Goal: Obtain resource: Download file/media

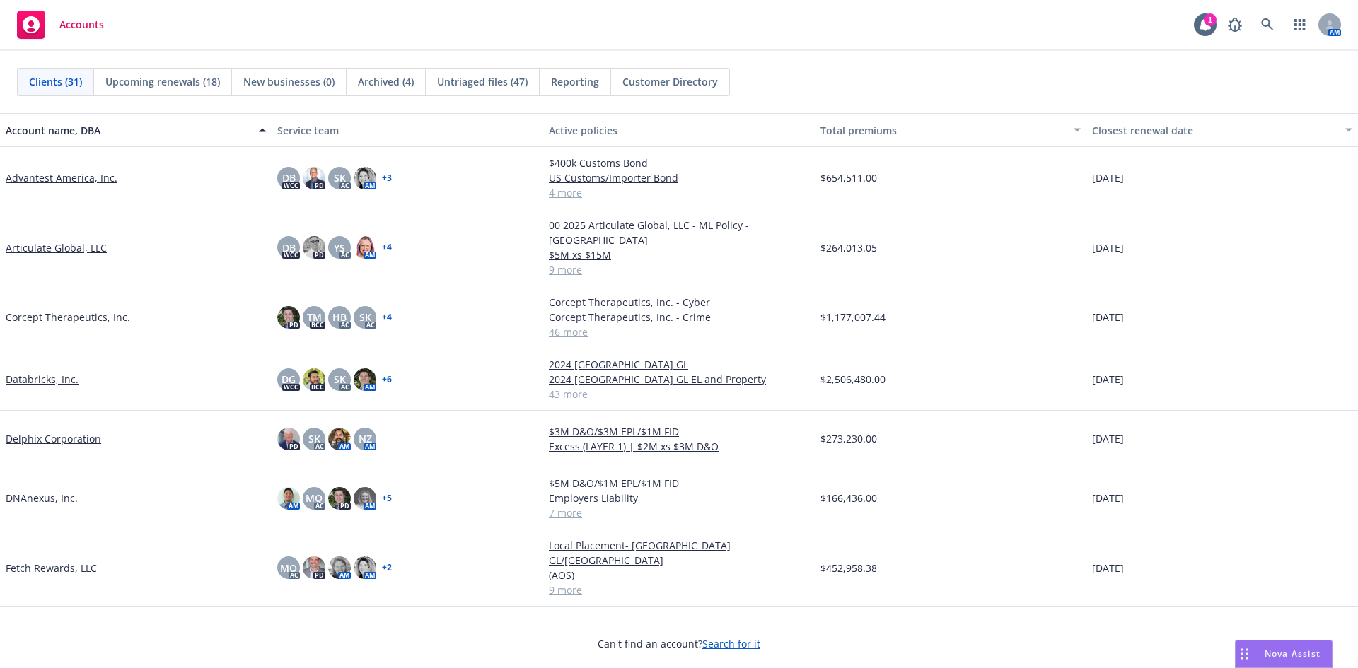
click at [35, 372] on link "Databricks, Inc." at bounding box center [42, 379] width 73 height 15
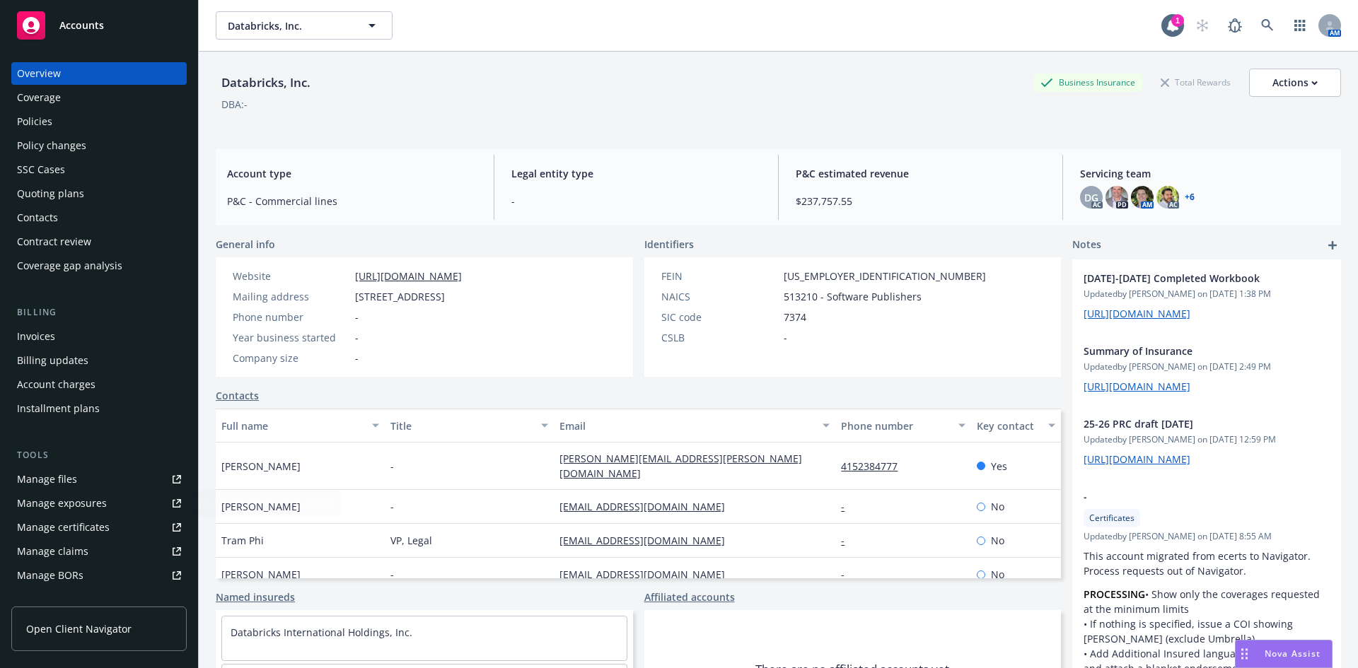
click at [99, 533] on div "Manage certificates" at bounding box center [63, 527] width 93 height 23
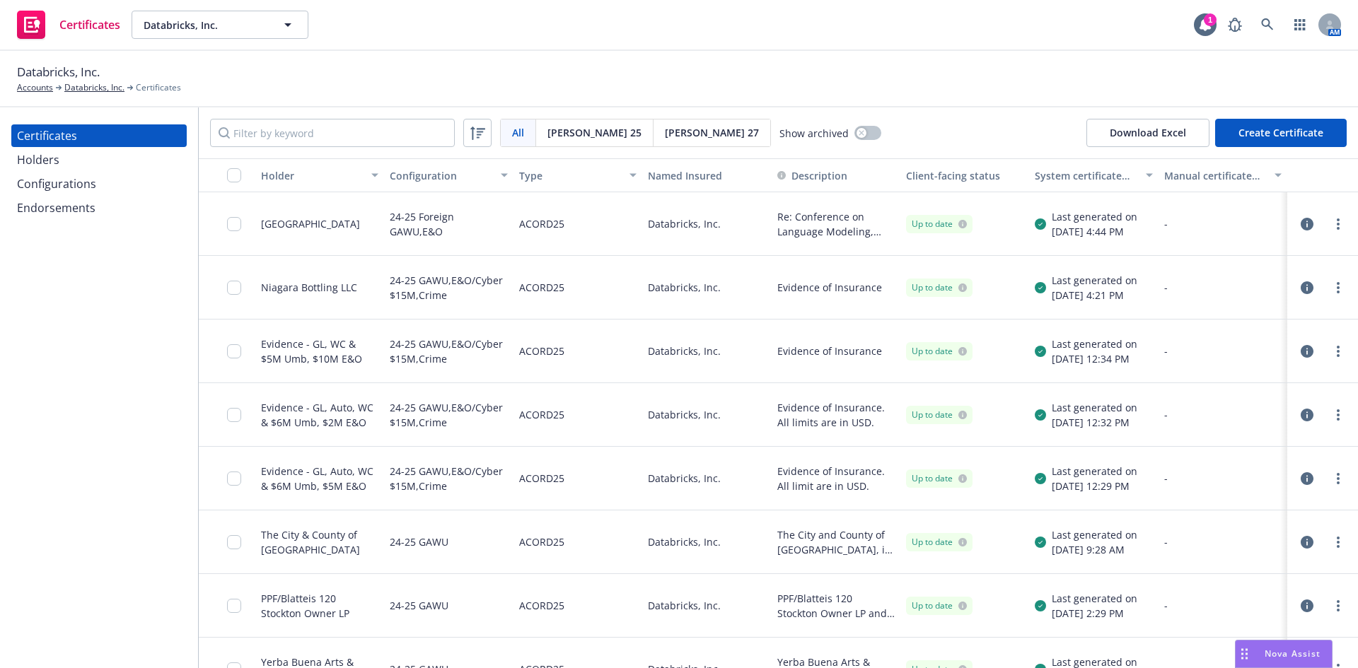
click at [1301, 289] on icon "button" at bounding box center [1307, 288] width 13 height 13
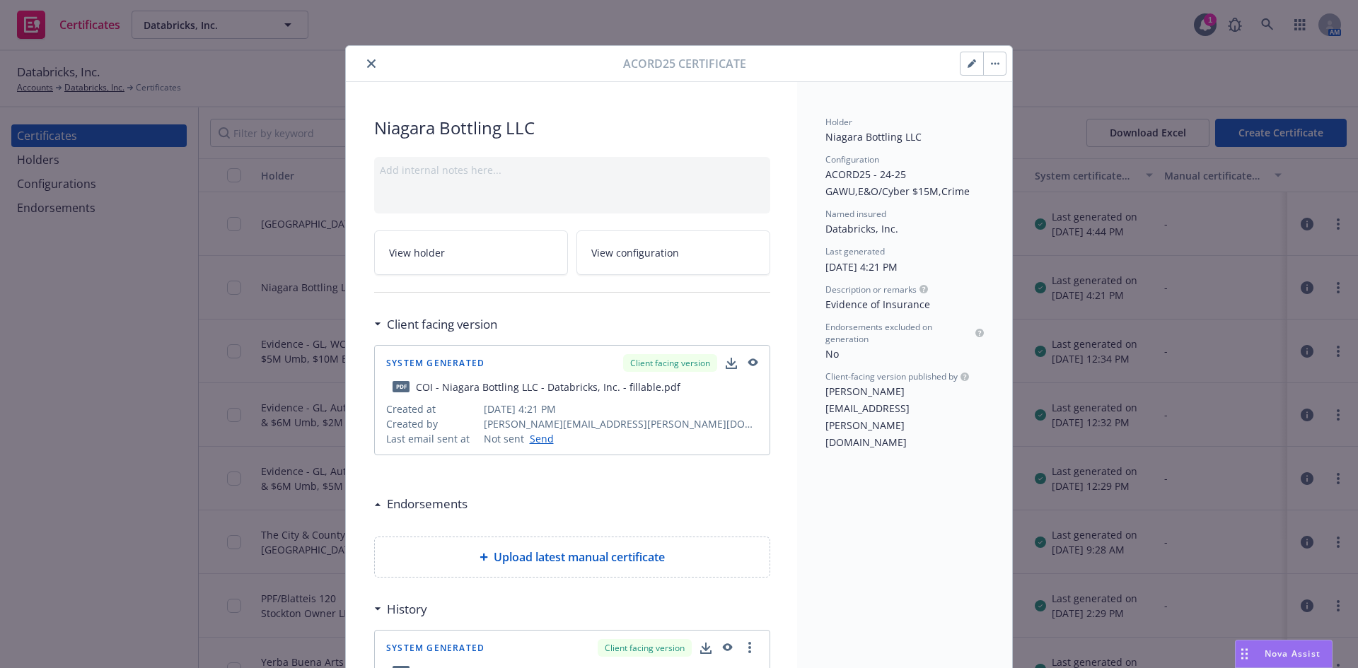
click at [968, 62] on icon "button" at bounding box center [972, 63] width 8 height 8
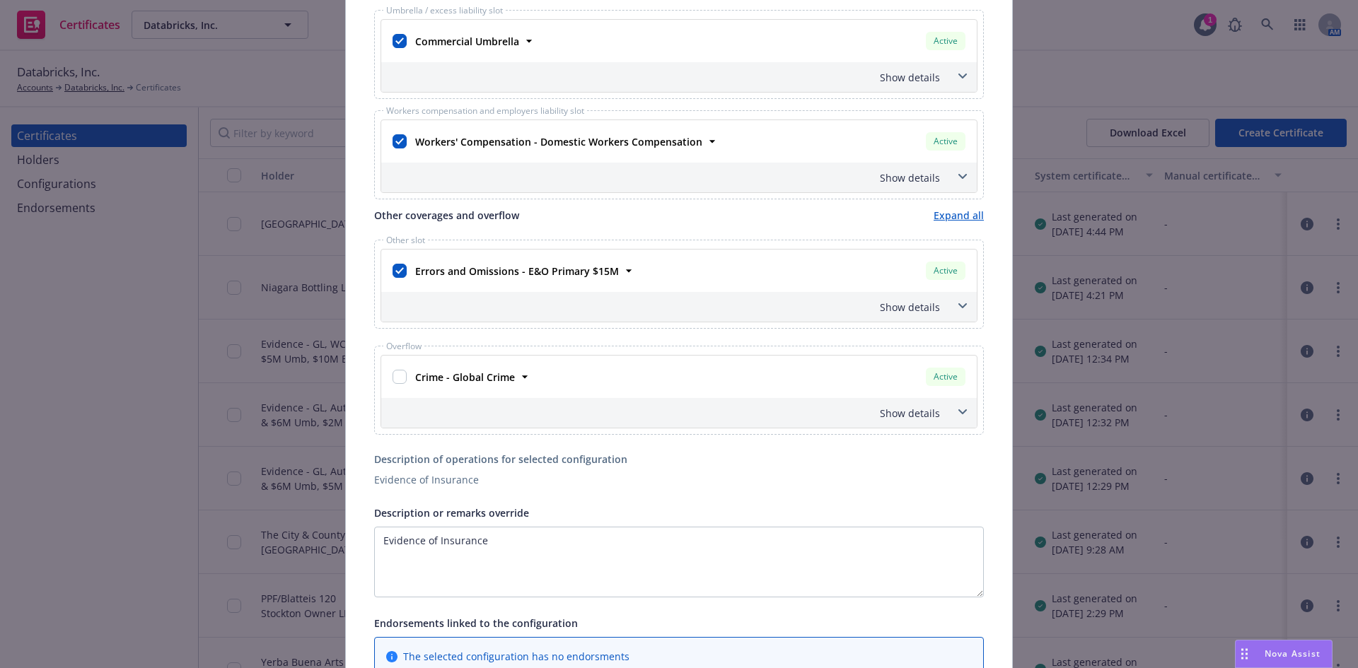
scroll to position [566, 0]
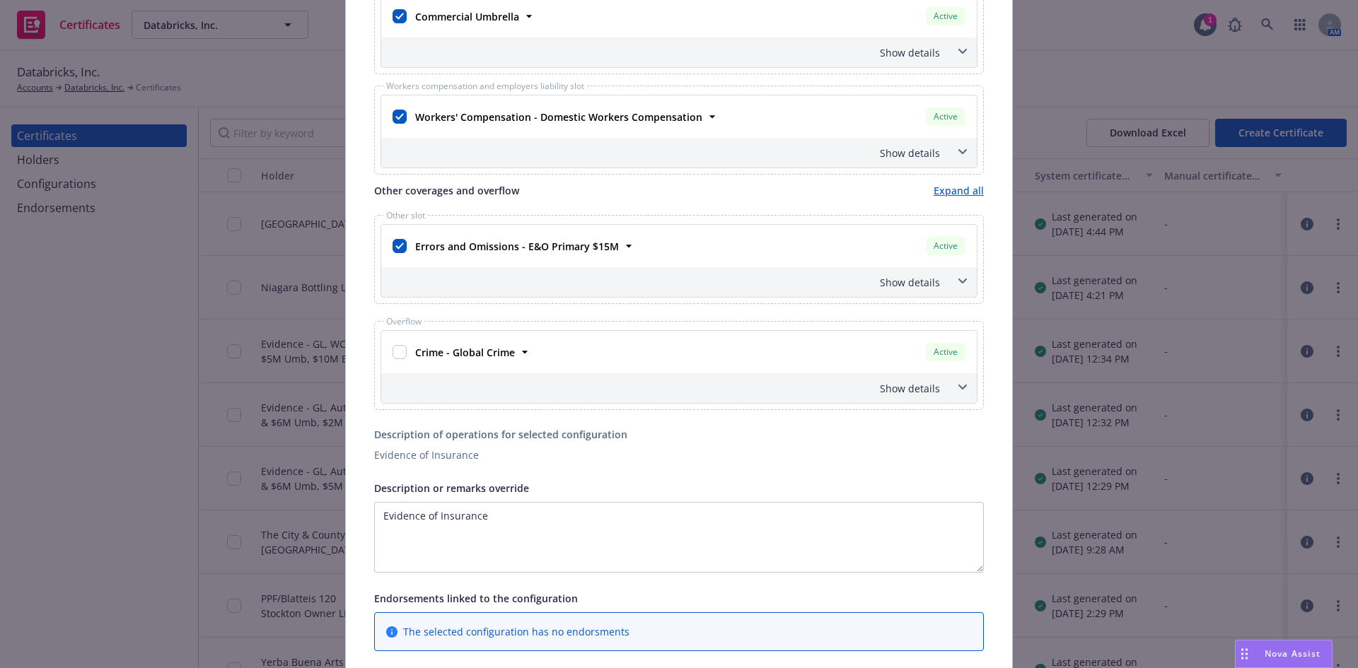
click at [955, 276] on span at bounding box center [962, 281] width 23 height 23
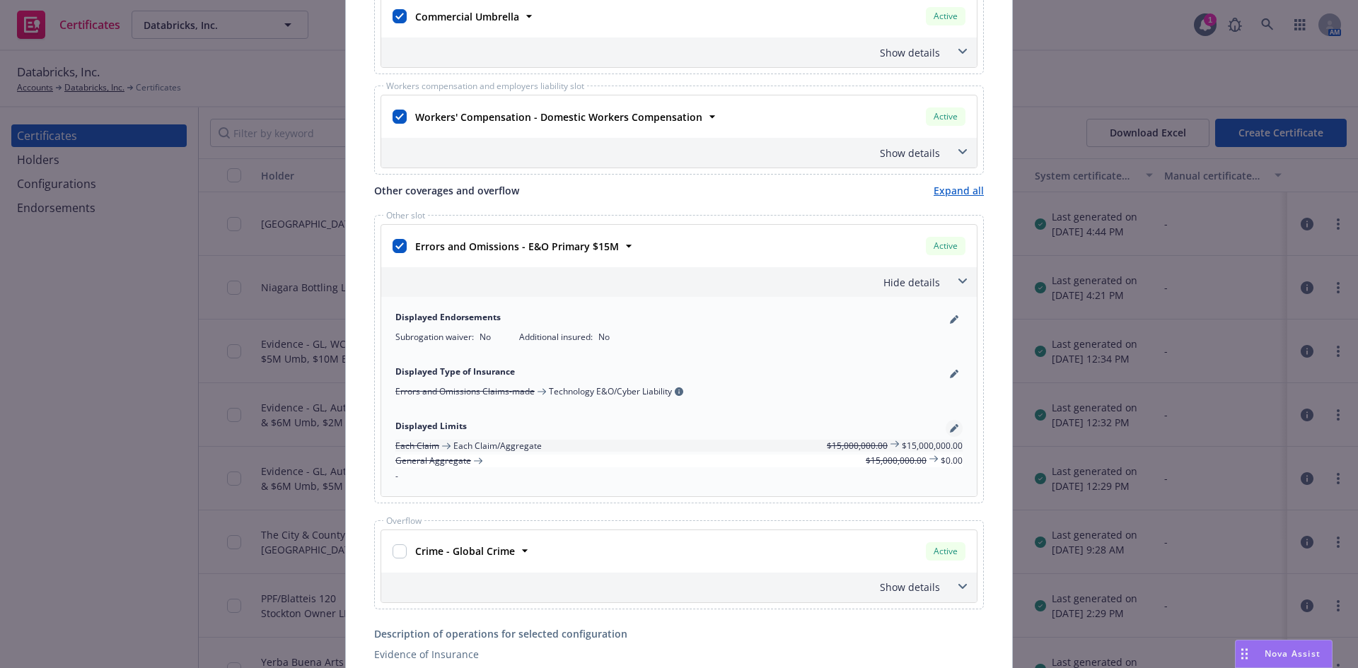
click at [950, 429] on icon "pencil" at bounding box center [953, 430] width 7 height 7
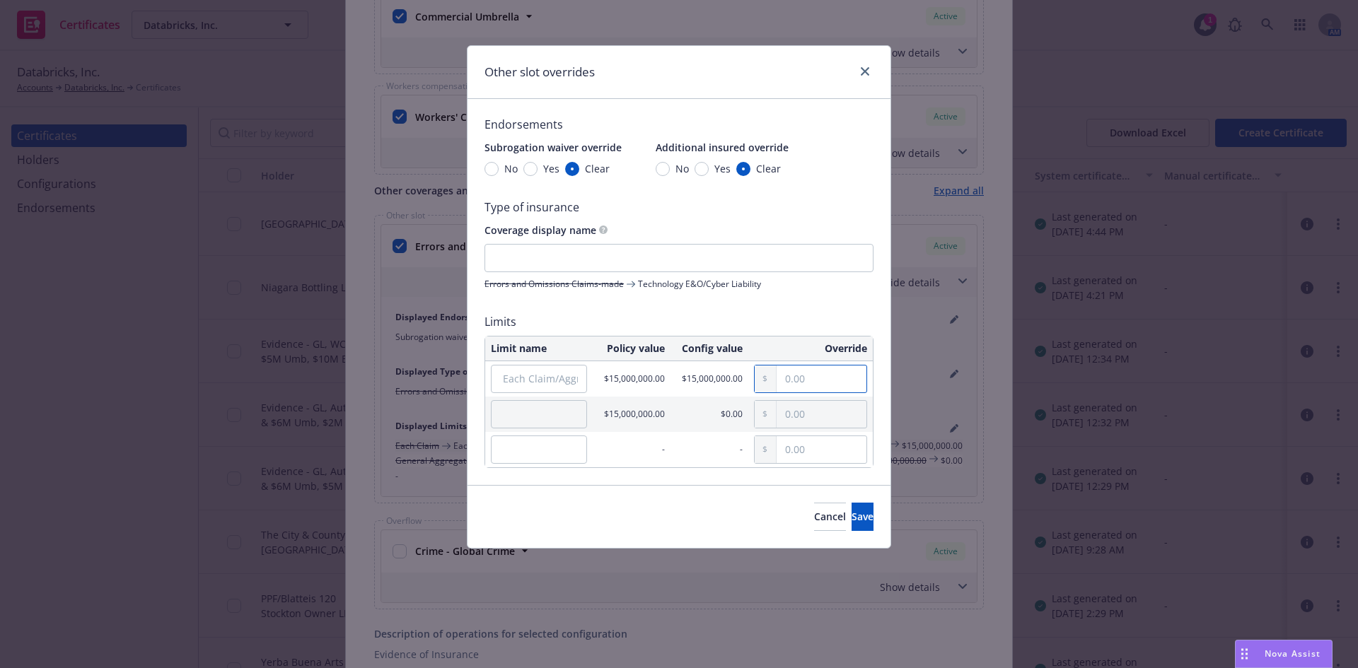
click at [793, 378] on input "text" at bounding box center [822, 379] width 90 height 27
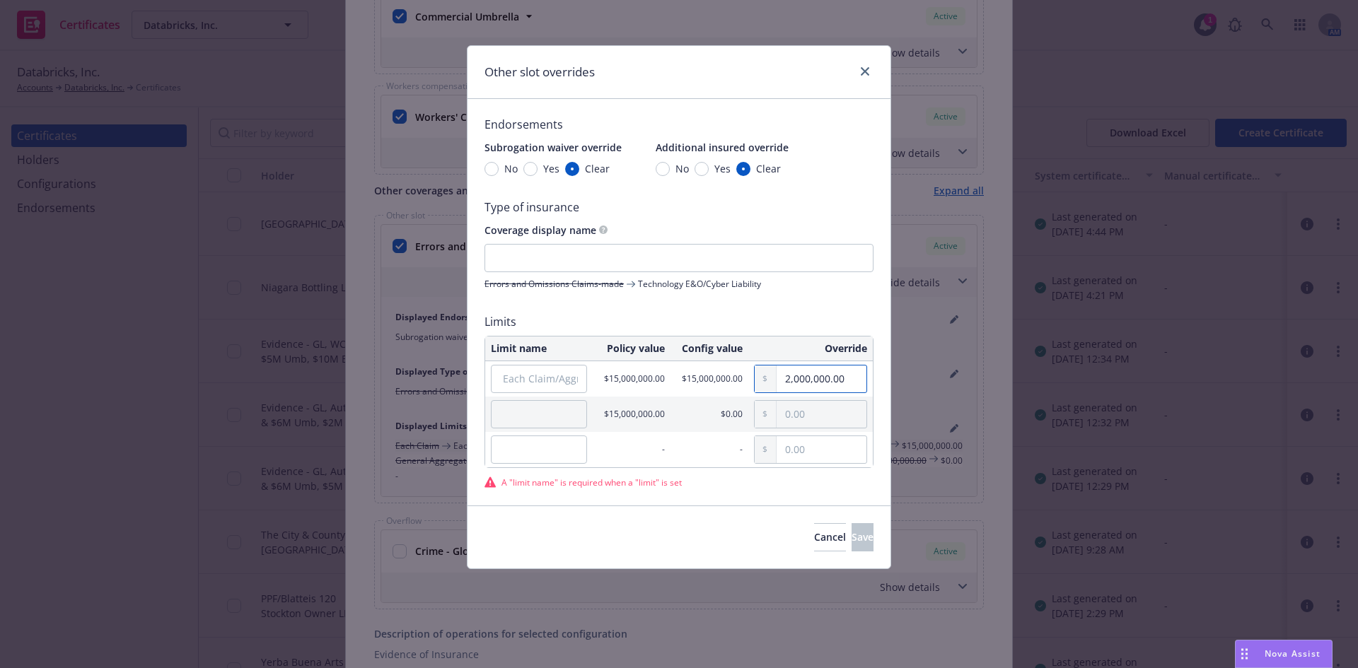
type input "2,000,000.00"
click at [526, 385] on input "Each Claim/Aggregate" at bounding box center [539, 379] width 96 height 28
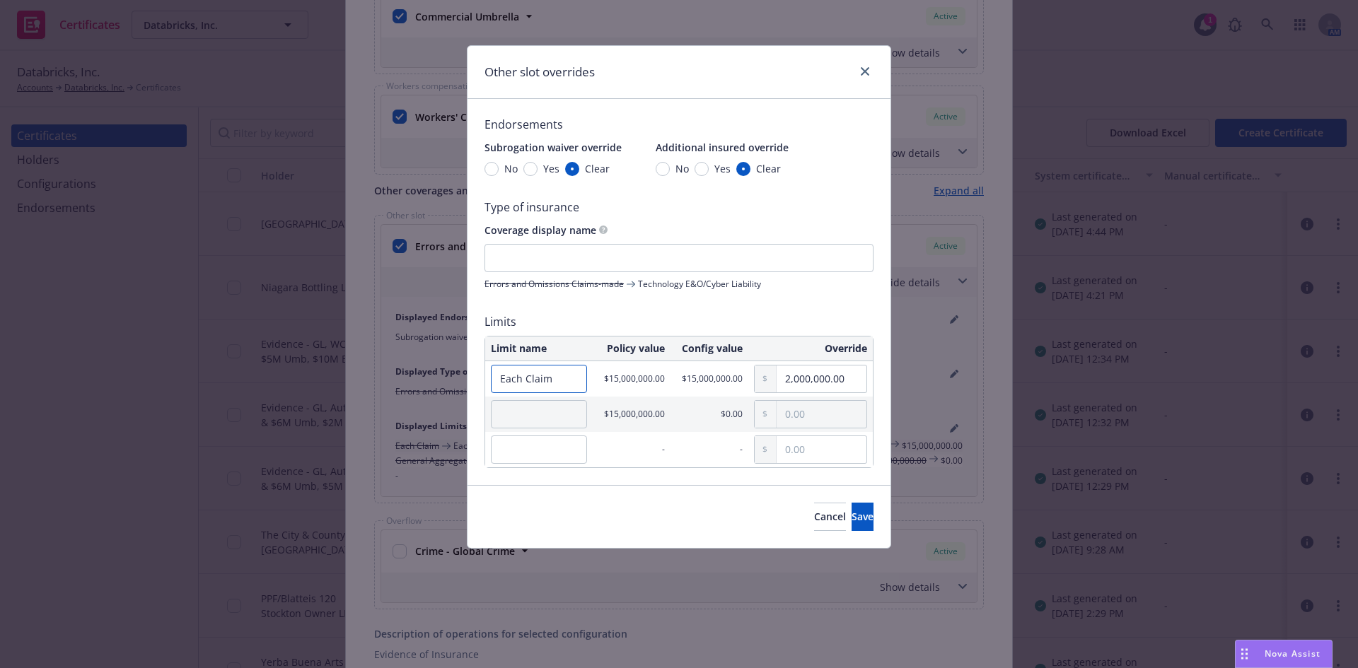
type input "Each Claim"
click at [525, 407] on input "" at bounding box center [539, 414] width 96 height 28
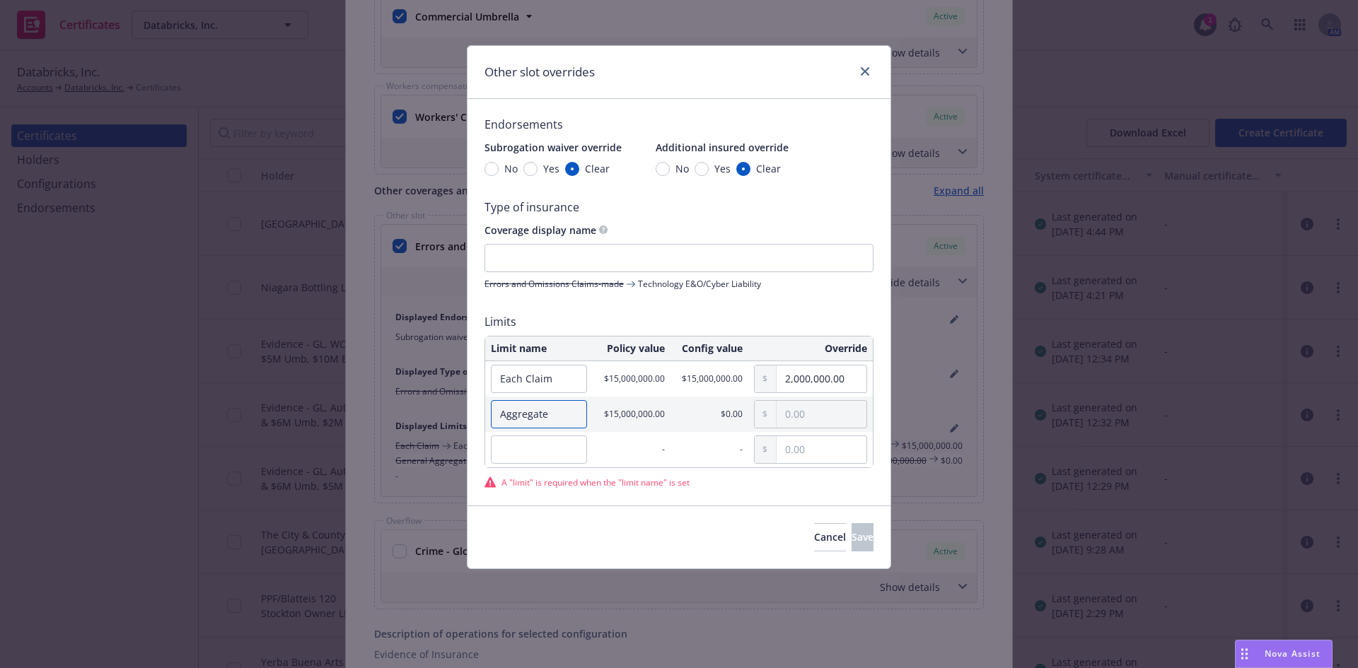
type input "Aggregate"
click at [794, 416] on input "text" at bounding box center [822, 414] width 90 height 27
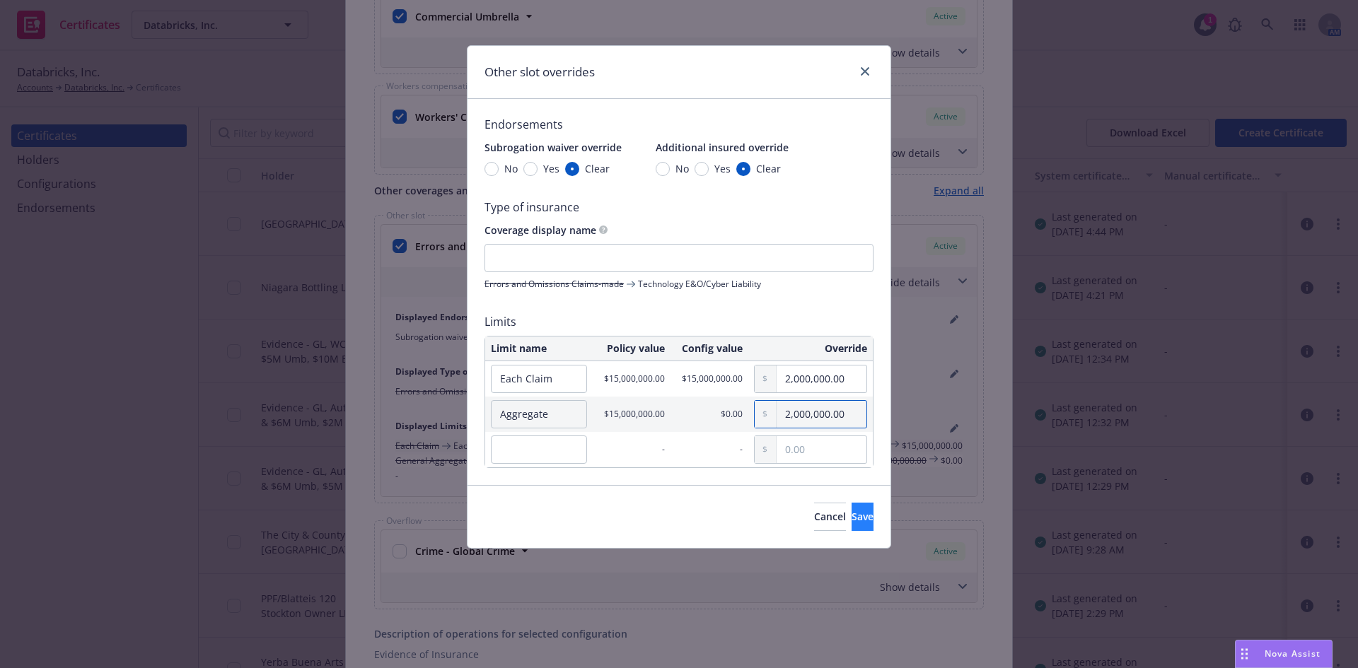
type input "2,000,000.00"
click at [852, 522] on span "Save" at bounding box center [863, 516] width 22 height 13
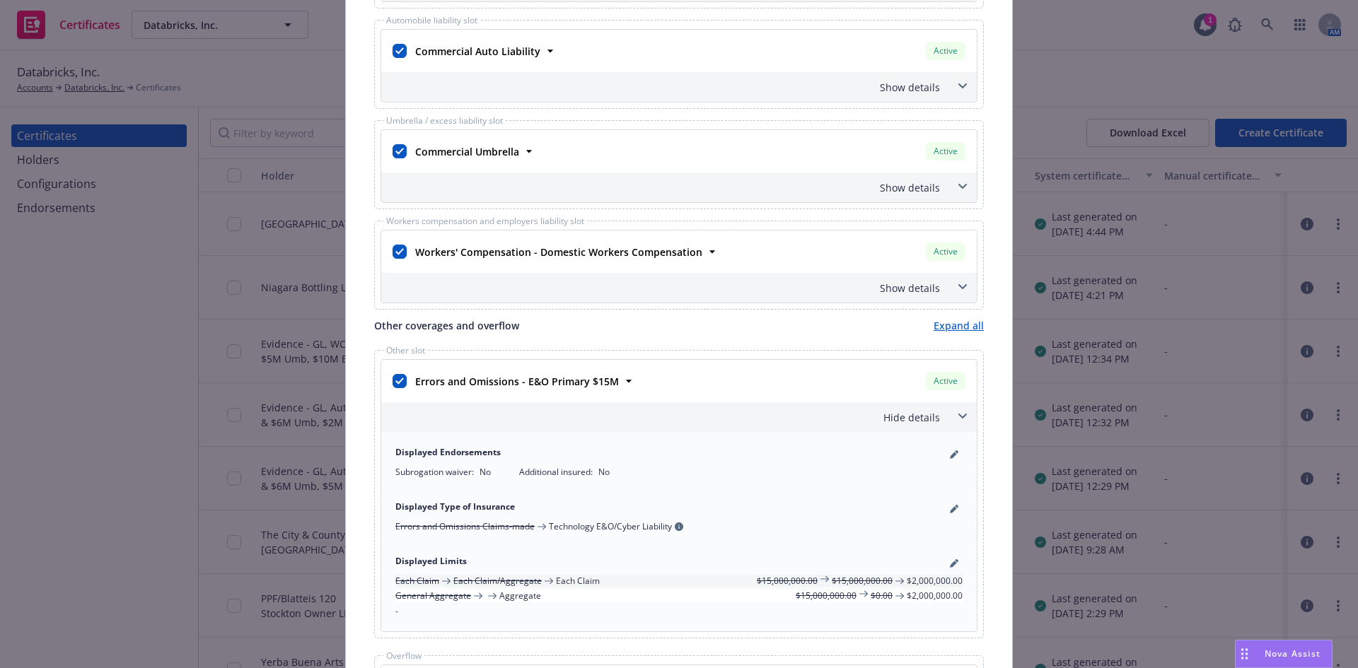
scroll to position [6, 0]
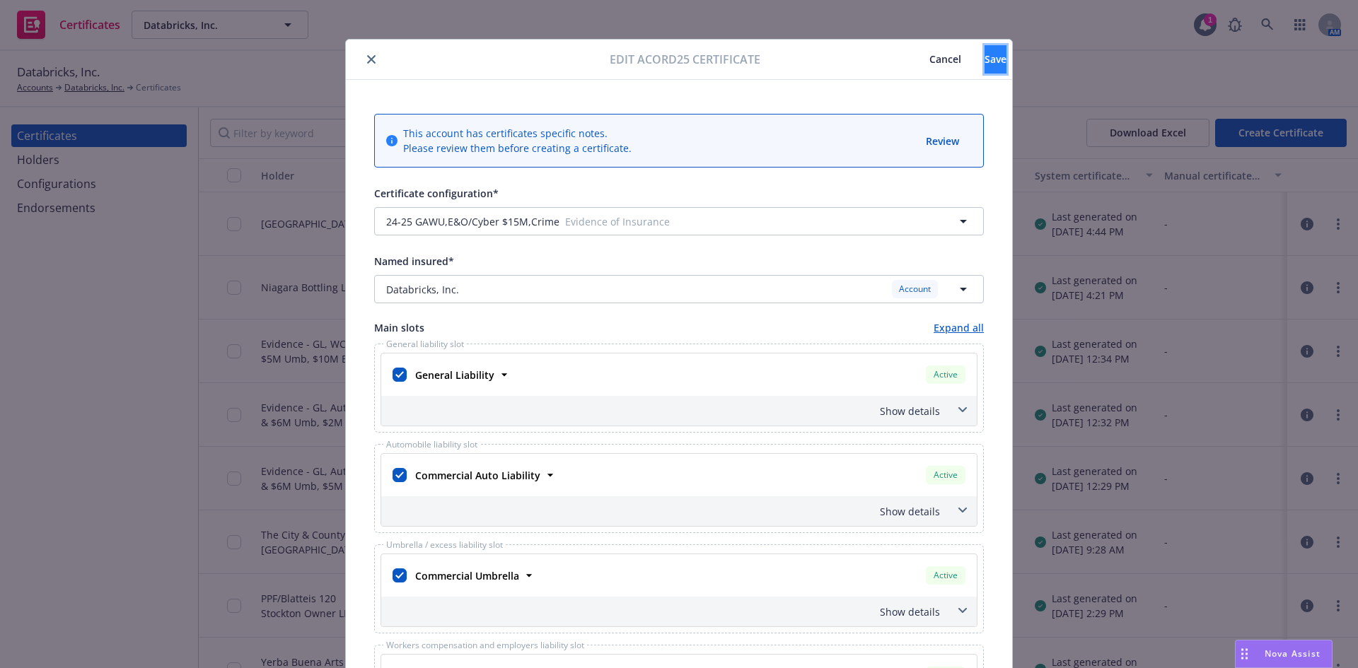
click at [985, 57] on span "Save" at bounding box center [996, 58] width 22 height 13
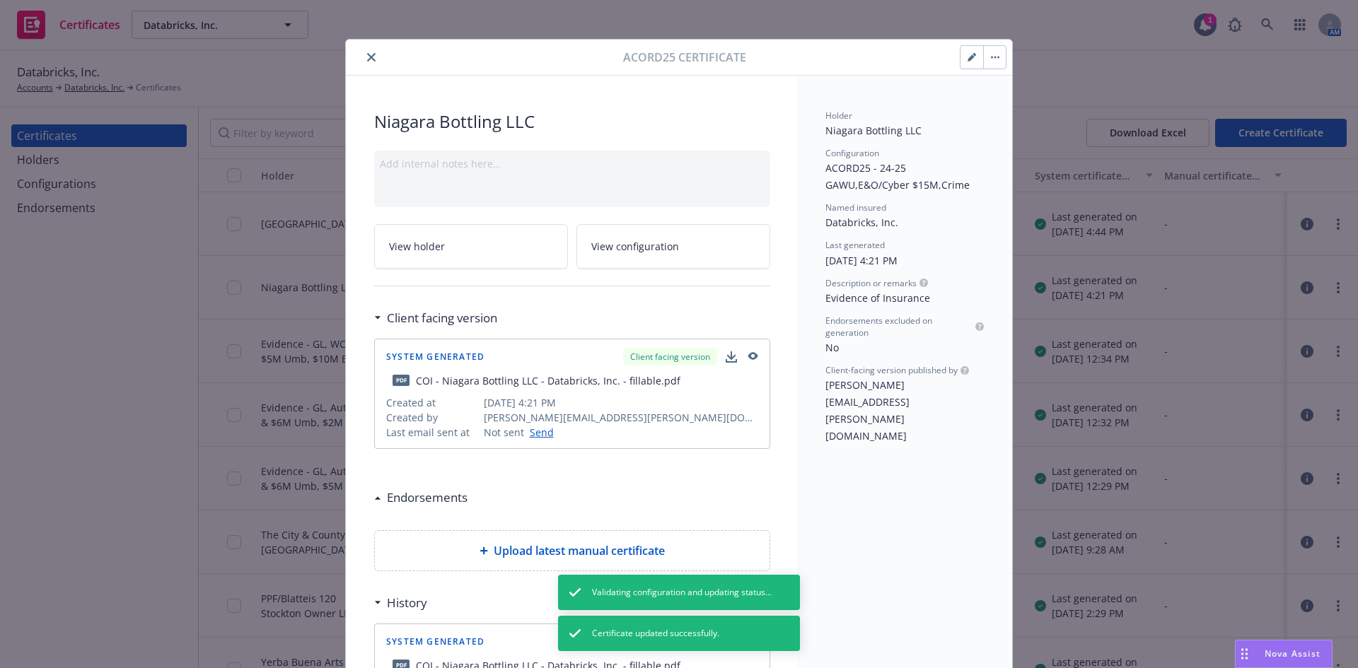
click at [357, 57] on div at bounding box center [488, 57] width 272 height 17
click at [363, 57] on button "close" at bounding box center [371, 57] width 17 height 17
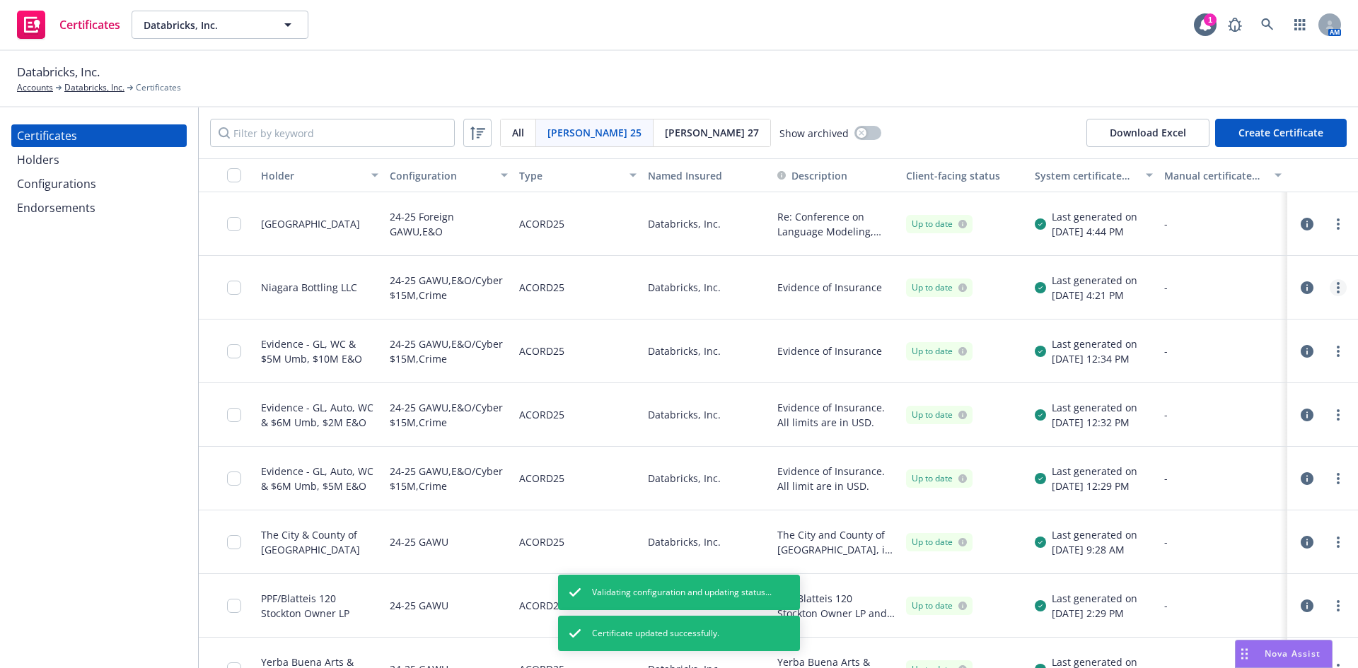
click at [1330, 288] on link "more" at bounding box center [1338, 287] width 17 height 17
click at [1202, 374] on link "Regenerate" at bounding box center [1222, 373] width 226 height 28
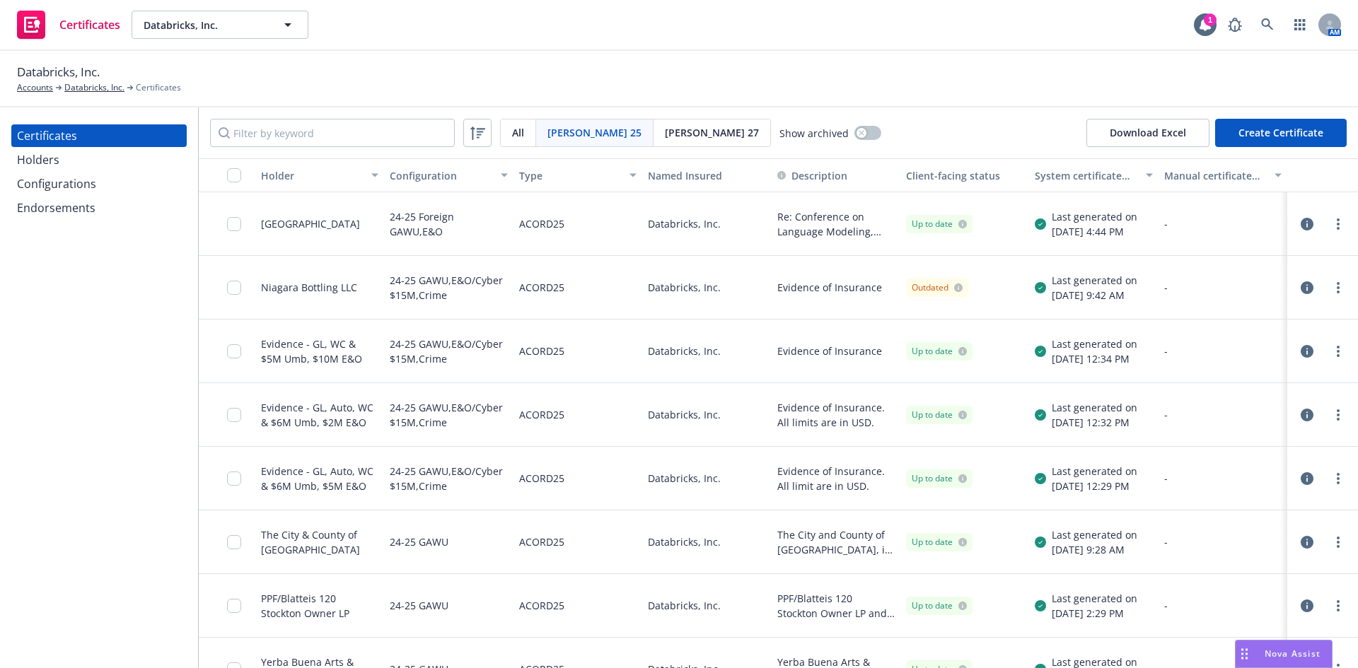
click at [1336, 284] on div at bounding box center [1322, 288] width 59 height 28
click at [1331, 287] on link "more" at bounding box center [1338, 287] width 17 height 17
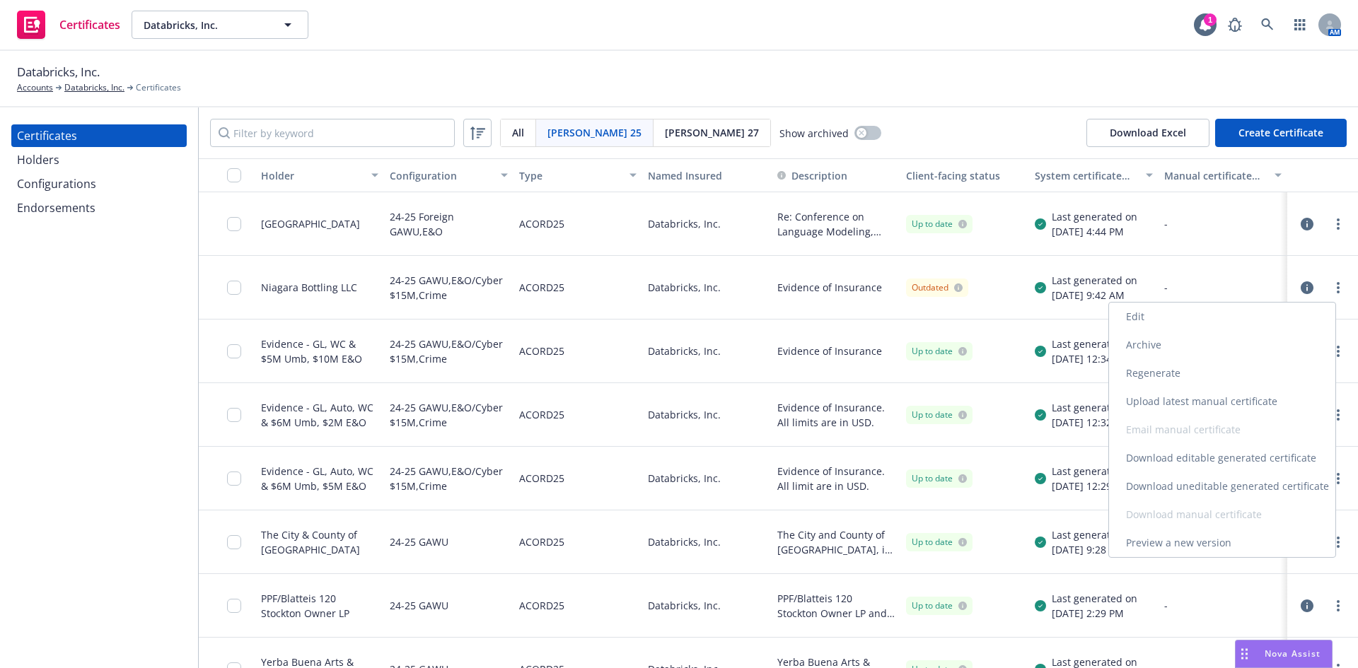
click at [1192, 487] on link "Download uneditable generated certificate" at bounding box center [1222, 487] width 226 height 28
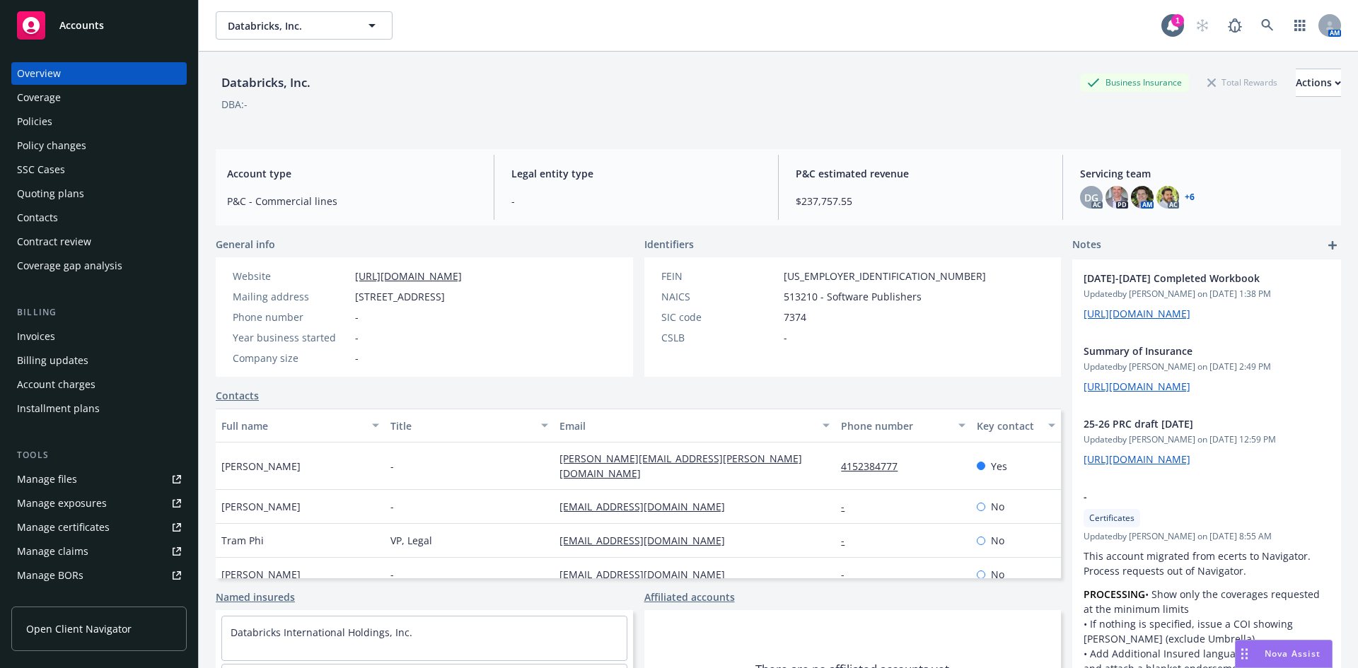
click at [62, 190] on div "Quoting plans" at bounding box center [50, 194] width 67 height 23
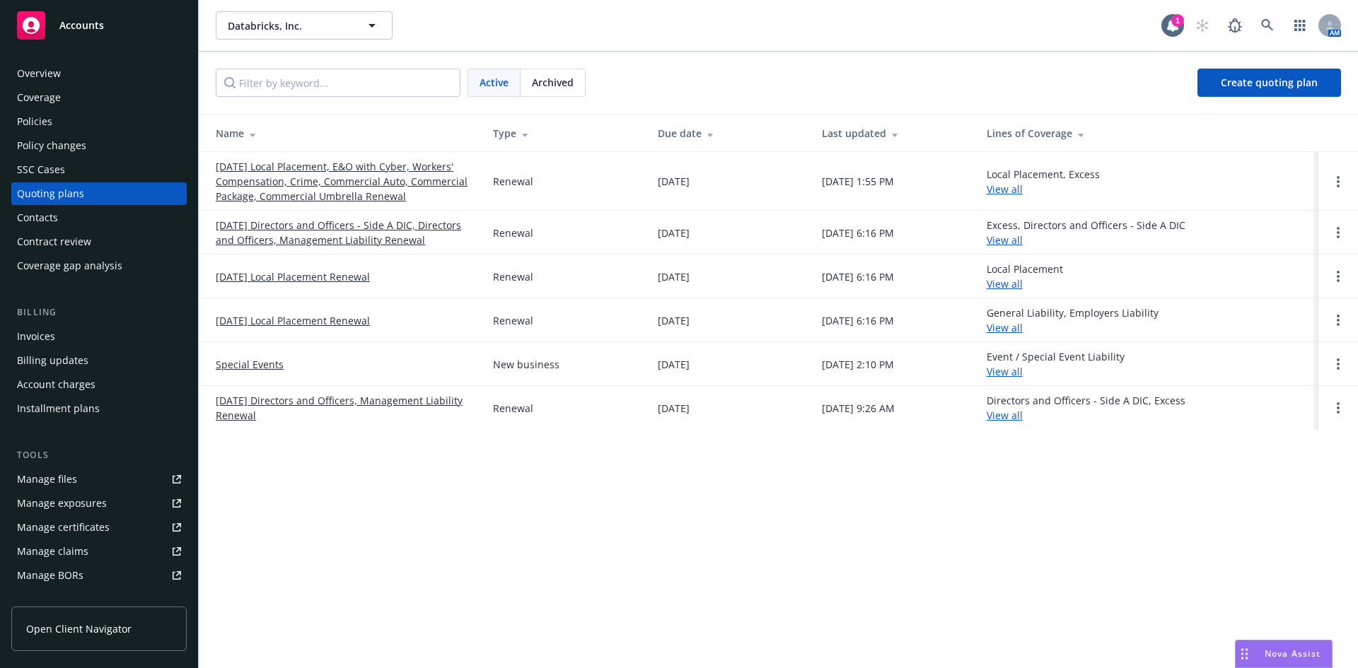
click at [374, 185] on link "09/30/25 Local Placement, E&O with Cyber, Workers' Compensation, Crime, Commerc…" at bounding box center [343, 181] width 255 height 45
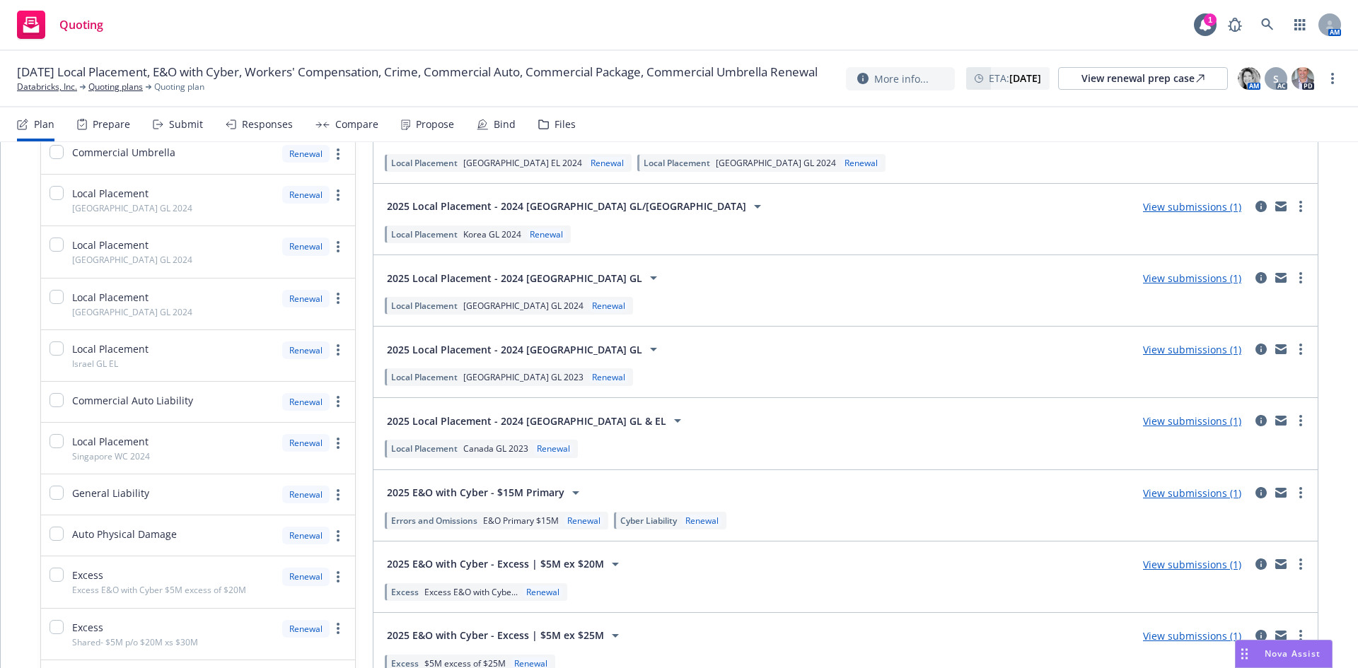
scroll to position [990, 0]
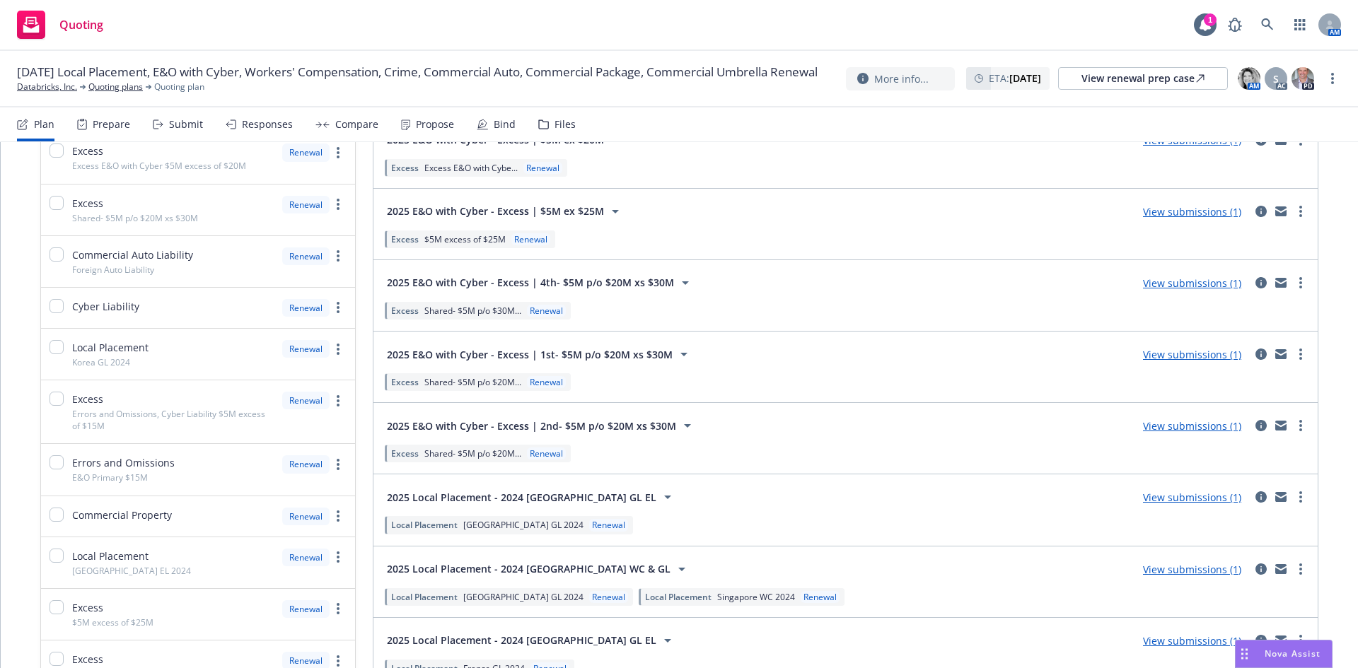
click at [555, 120] on div "Files" at bounding box center [565, 124] width 21 height 11
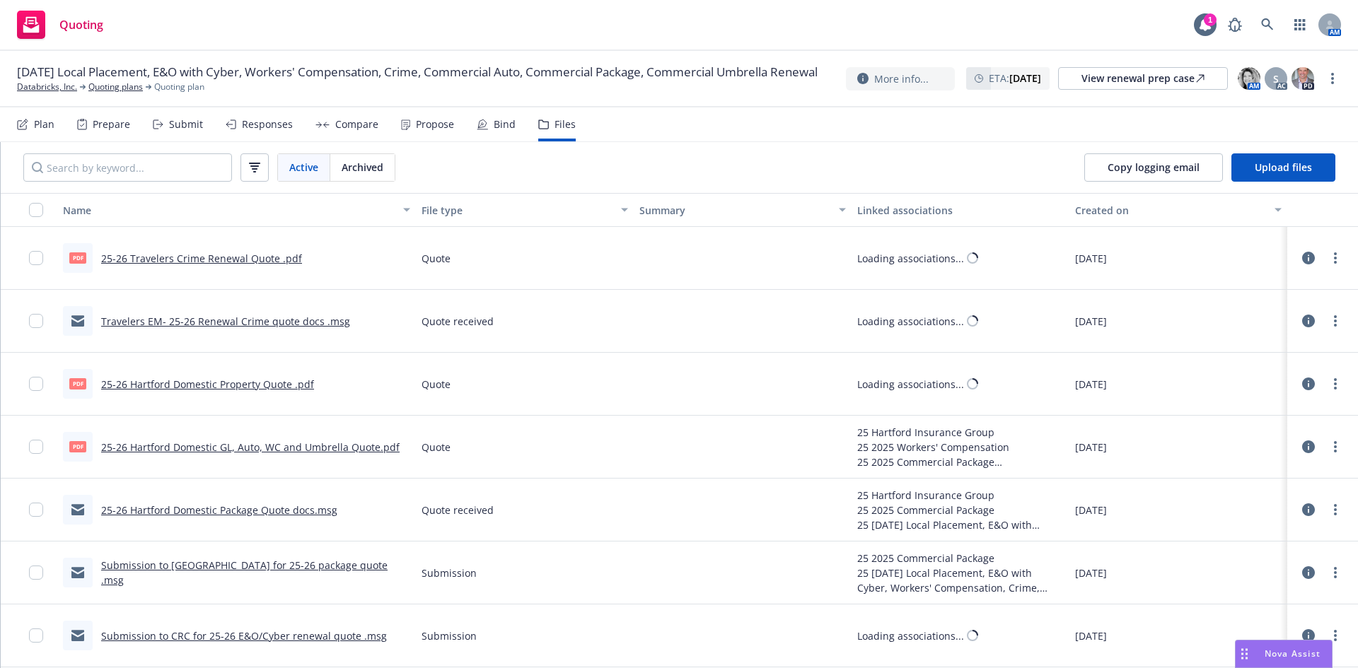
click at [228, 257] on link "25-26 Travelers Crime Renewal Quote .pdf" at bounding box center [201, 258] width 201 height 13
